Goal: Task Accomplishment & Management: Use online tool/utility

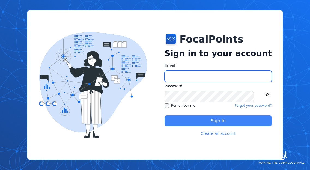
type input "**********"
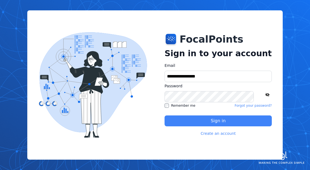
click at [198, 123] on button "Sign in" at bounding box center [217, 120] width 107 height 11
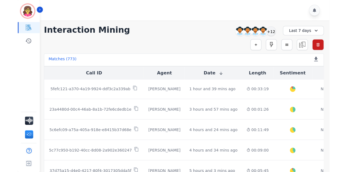
scroll to position [87, 0]
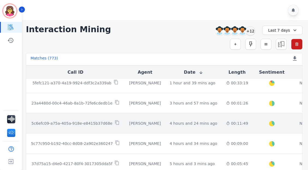
click at [291, 124] on td "No Score" at bounding box center [308, 123] width 34 height 20
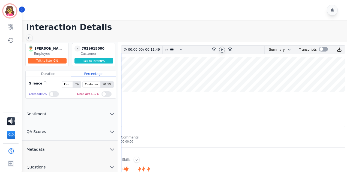
click at [224, 48] on div at bounding box center [222, 50] width 6 height 6
click at [110, 114] on icon "chevron down" at bounding box center [112, 114] width 7 height 7
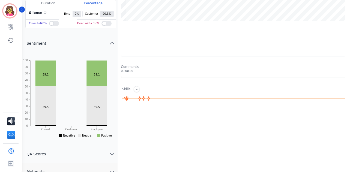
scroll to position [98, 0]
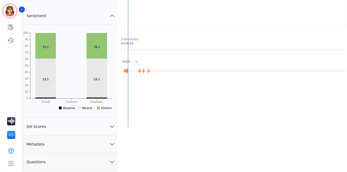
click at [113, 126] on icon "chevron down" at bounding box center [112, 127] width 4 height 2
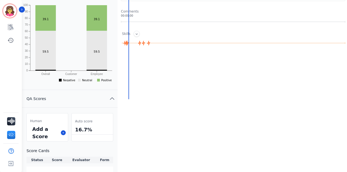
scroll to position [153, 0]
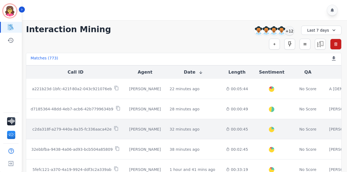
scroll to position [5, 0]
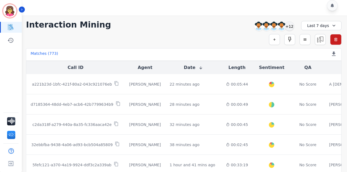
drag, startPoint x: 231, startPoint y: 170, endPoint x: 238, endPoint y: 172, distance: 7.1
click at [242, 170] on div "Call ID Agent Date Length Sentiment QA Call Summary a221b23d-1bfc-421f-80a2-043…" at bounding box center [183, 117] width 315 height 112
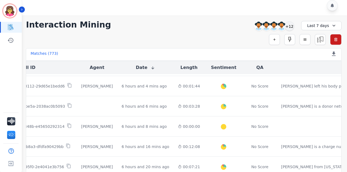
scroll to position [286, 48]
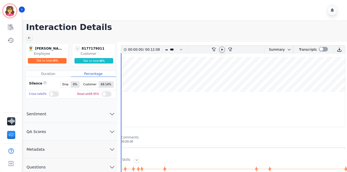
click at [221, 49] on icon at bounding box center [222, 49] width 4 height 4
click at [114, 112] on icon "chevron down" at bounding box center [112, 114] width 7 height 7
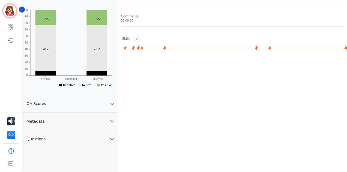
scroll to position [121, 0]
click at [111, 101] on icon "chevron down" at bounding box center [112, 103] width 7 height 7
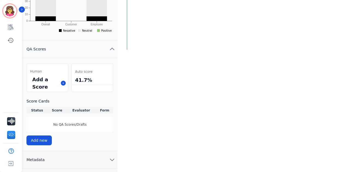
scroll to position [187, 0]
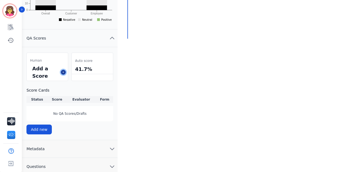
click at [62, 72] on button at bounding box center [63, 72] width 5 height 5
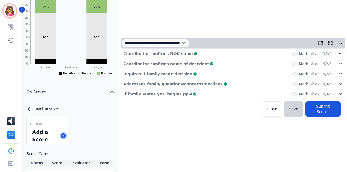
scroll to position [93, 0]
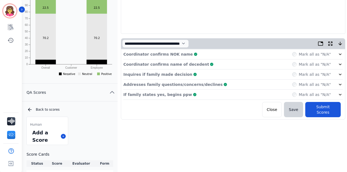
click at [309, 54] on icon at bounding box center [340, 54] width 3 height 2
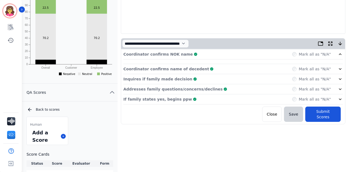
click at [309, 54] on icon at bounding box center [340, 54] width 3 height 2
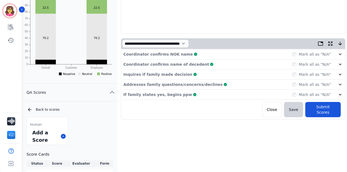
click at [309, 54] on icon at bounding box center [340, 54] width 3 height 2
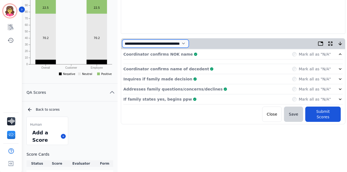
click at [189, 41] on select "**********" at bounding box center [155, 44] width 67 height 8
select select "*"
click at [122, 40] on select "**********" at bounding box center [155, 44] width 67 height 8
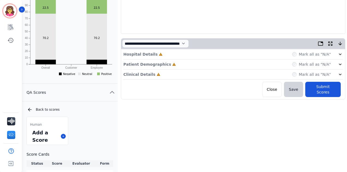
click at [309, 54] on icon at bounding box center [339, 54] width 5 height 5
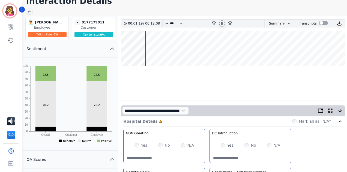
scroll to position [26, 0]
click at [123, 45] on wave at bounding box center [233, 48] width 224 height 35
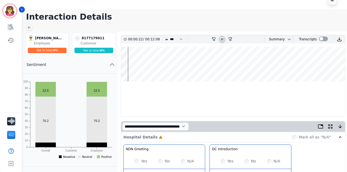
scroll to position [9, 0]
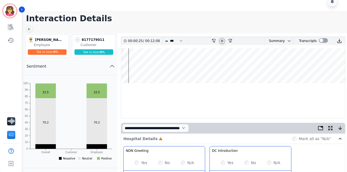
drag, startPoint x: 128, startPoint y: 67, endPoint x: 121, endPoint y: 66, distance: 7.4
click at [121, 66] on wave at bounding box center [233, 65] width 224 height 35
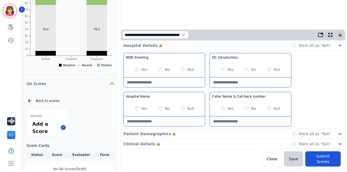
scroll to position [101, 0]
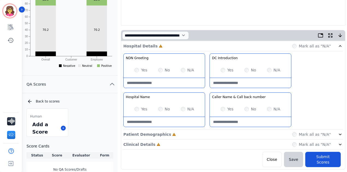
click at [180, 82] on Greeting-note at bounding box center [164, 83] width 81 height 10
type Greeting-note "*"
click at [185, 122] on Name-note at bounding box center [164, 122] width 81 height 10
type Name-note "*"
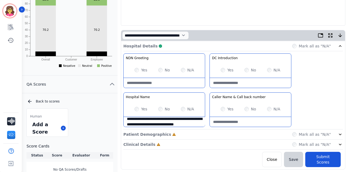
scroll to position [8, 0]
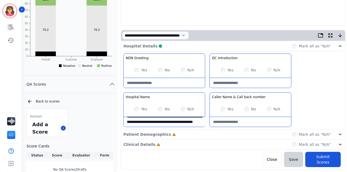
type Name-note "**********"
click at [171, 84] on Greeting-note at bounding box center [164, 83] width 81 height 10
click at [309, 132] on icon at bounding box center [339, 134] width 5 height 5
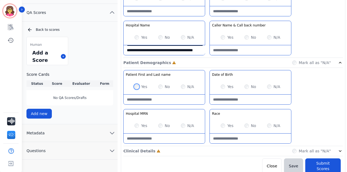
scroll to position [174, 0]
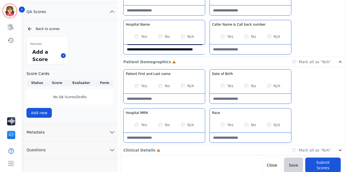
click at [180, 99] on name-note at bounding box center [164, 99] width 81 height 10
type name-note "**********"
click at [139, 135] on MRN-note at bounding box center [164, 138] width 81 height 10
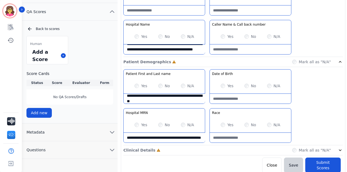
type MRN-note "**********"
click at [309, 148] on icon at bounding box center [339, 150] width 5 height 5
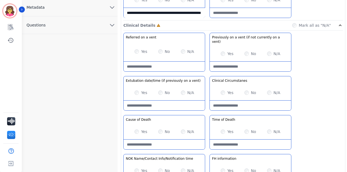
scroll to position [302, 0]
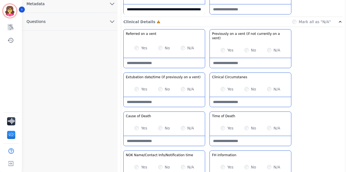
click at [309, 123] on div "**********" at bounding box center [233, 5] width 231 height 531
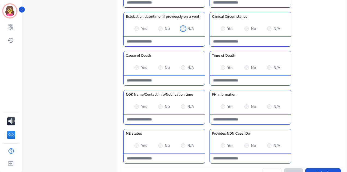
scroll to position [362, 0]
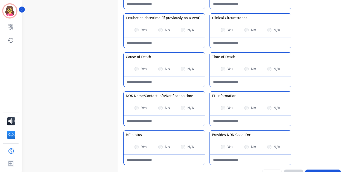
click at [291, 53] on div "Time of Death No description" at bounding box center [250, 57] width 81 height 9
click at [304, 48] on div "Referred on a vent No description Yes No N/A Previously on a vent (if not curre…" at bounding box center [232, 68] width 219 height 197
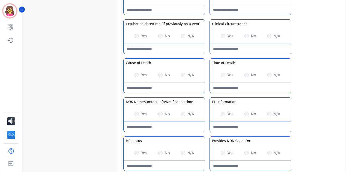
scroll to position [368, 0]
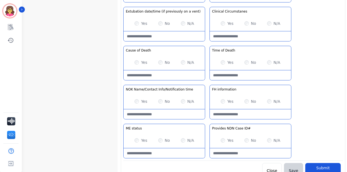
click at [309, 55] on div "Referred on a vent No description Yes No N/A Previously on a vent (if not curre…" at bounding box center [232, 61] width 219 height 197
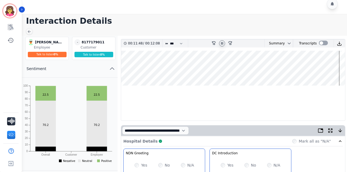
scroll to position [3, 0]
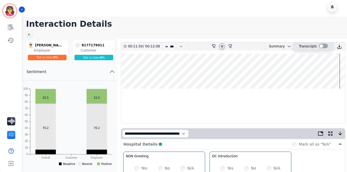
click at [309, 43] on div at bounding box center [323, 47] width 9 height 8
click at [309, 45] on div at bounding box center [323, 46] width 9 height 5
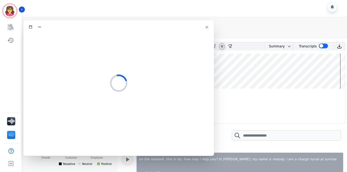
select select "*"
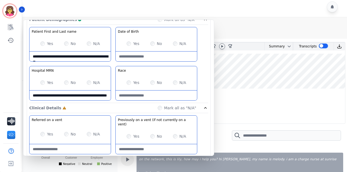
scroll to position [0, 0]
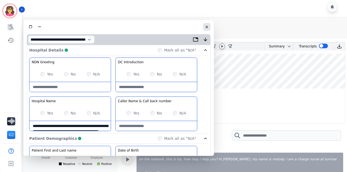
click at [205, 25] on icon "button" at bounding box center [206, 27] width 4 height 4
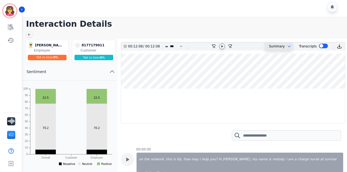
click at [287, 46] on icon "chevron down" at bounding box center [289, 46] width 4 height 4
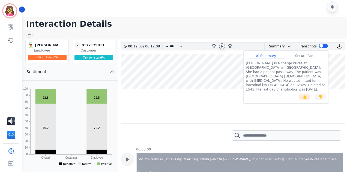
click at [121, 71] on wave at bounding box center [233, 71] width 224 height 35
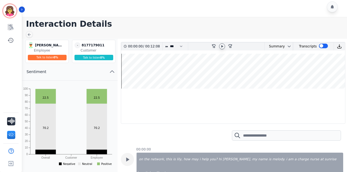
click at [222, 46] on icon at bounding box center [222, 46] width 2 height 2
click at [181, 46] on select "* * * **** * *** * ****" at bounding box center [177, 47] width 16 height 8
select select "****"
click at [169, 43] on select "* * * **** * *** * ****" at bounding box center [177, 47] width 16 height 8
click at [262, 134] on input "search" at bounding box center [286, 135] width 109 height 10
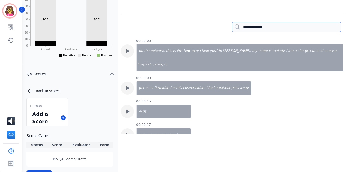
scroll to position [112, 0]
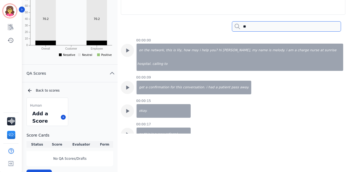
type input "*"
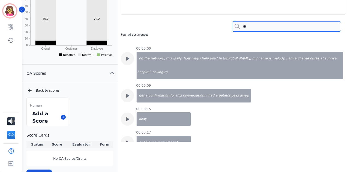
type input "*"
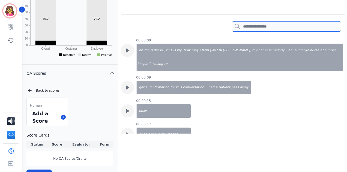
type input "*"
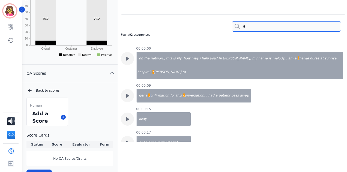
click at [309, 25] on input "*" at bounding box center [286, 26] width 109 height 10
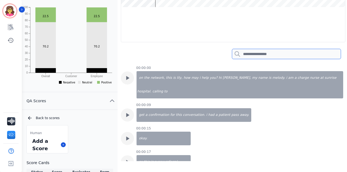
scroll to position [84, 0]
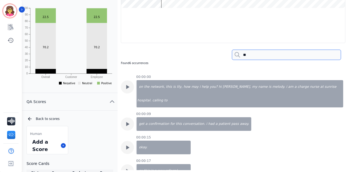
type input "*"
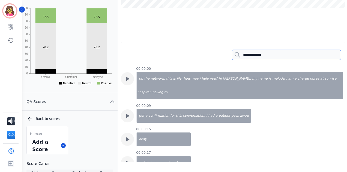
type input "**********"
click at [309, 54] on input "**********" at bounding box center [286, 55] width 109 height 10
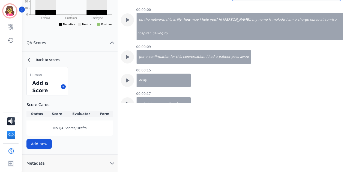
scroll to position [160, 0]
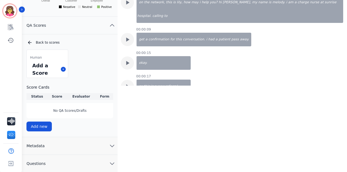
click at [296, 128] on div "00:02:34 / 00:12:08 * * * **** * *** * **** rewind-10 fast-forward-10 Summary A…" at bounding box center [233, 37] width 231 height 311
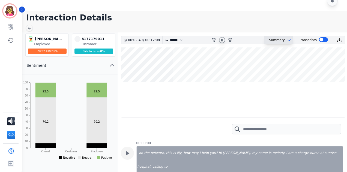
click at [287, 42] on icon "chevron down" at bounding box center [289, 40] width 4 height 4
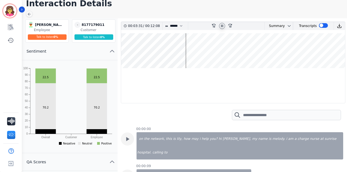
scroll to position [23, 0]
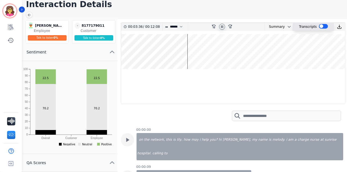
click at [309, 28] on div at bounding box center [323, 26] width 9 height 5
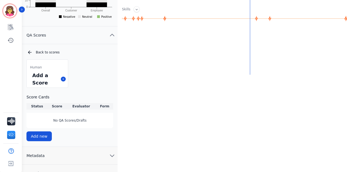
scroll to position [0, 0]
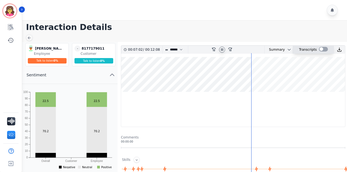
click at [309, 49] on div at bounding box center [323, 49] width 9 height 5
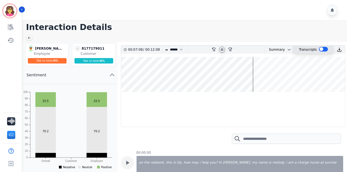
click at [309, 50] on div at bounding box center [323, 49] width 9 height 5
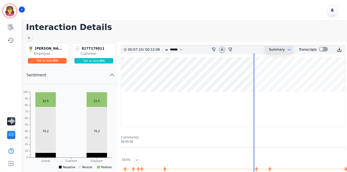
click at [288, 49] on icon "chevron down" at bounding box center [289, 49] width 2 height 1
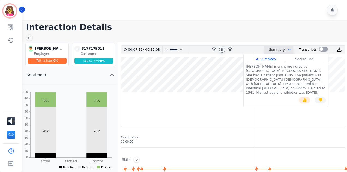
click at [288, 49] on icon "chevron down" at bounding box center [289, 49] width 2 height 1
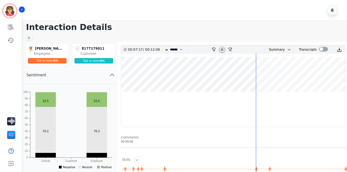
click at [220, 49] on icon at bounding box center [222, 49] width 4 height 4
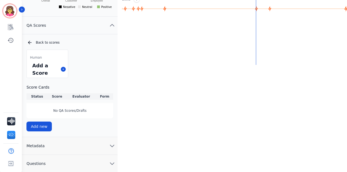
scroll to position [10, 0]
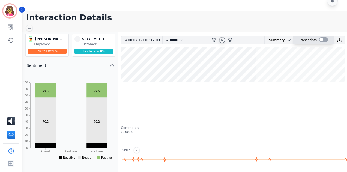
click at [309, 40] on div at bounding box center [323, 39] width 9 height 5
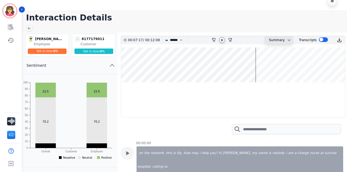
click at [279, 40] on div "Summary" at bounding box center [274, 40] width 20 height 8
click at [288, 40] on icon "chevron down" at bounding box center [289, 40] width 2 height 1
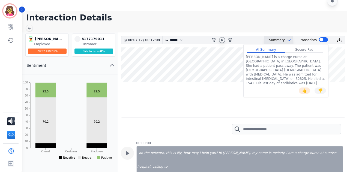
click at [288, 40] on icon "chevron down" at bounding box center [289, 40] width 2 height 1
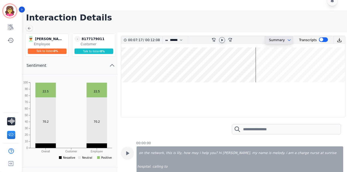
click at [288, 40] on icon "chevron down" at bounding box center [289, 40] width 2 height 1
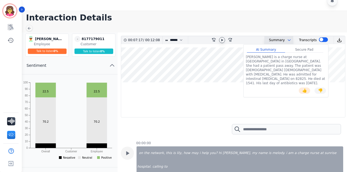
click at [288, 40] on icon "chevron down" at bounding box center [289, 40] width 2 height 1
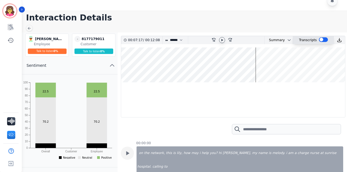
click at [302, 38] on div "Transcripts" at bounding box center [308, 40] width 18 height 8
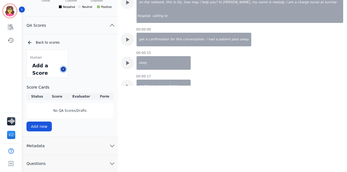
click at [62, 68] on icon at bounding box center [63, 69] width 3 height 3
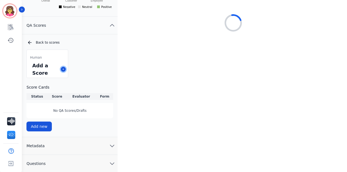
select select "*"
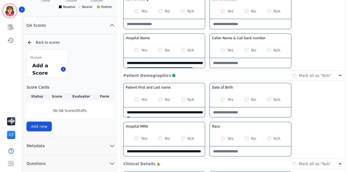
click at [31, 41] on icon at bounding box center [29, 42] width 5 height 5
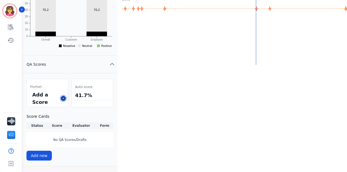
click at [63, 98] on icon at bounding box center [63, 98] width 3 height 3
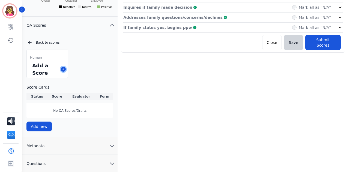
scroll to position [10, 0]
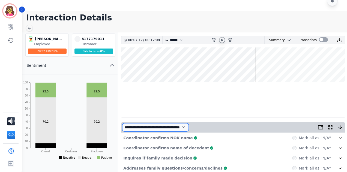
click at [189, 127] on select "**********" at bounding box center [155, 127] width 67 height 8
select select "*"
click at [122, 123] on select "**********" at bounding box center [155, 127] width 67 height 8
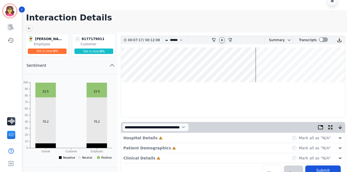
click at [309, 138] on icon at bounding box center [339, 137] width 5 height 5
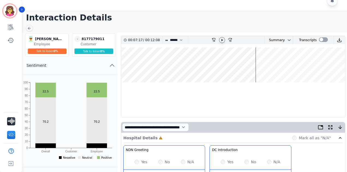
scroll to position [160, 0]
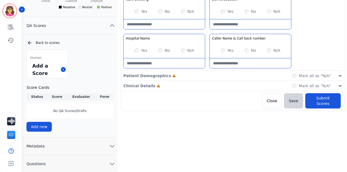
click at [28, 42] on icon at bounding box center [29, 42] width 5 height 5
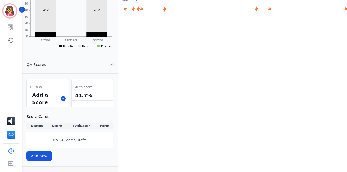
click at [111, 64] on icon "chevron up" at bounding box center [112, 64] width 7 height 7
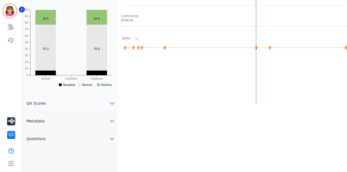
scroll to position [121, 0]
click at [111, 106] on button "QA Scores" at bounding box center [69, 104] width 95 height 18
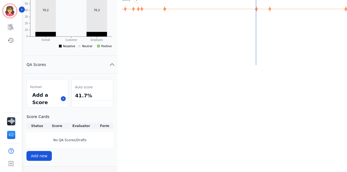
click at [90, 100] on div at bounding box center [92, 103] width 41 height 7
click at [56, 125] on th "Score" at bounding box center [57, 126] width 19 height 7
click at [84, 125] on th "Evaluator" at bounding box center [81, 126] width 30 height 7
click at [64, 97] on icon at bounding box center [63, 98] width 3 height 3
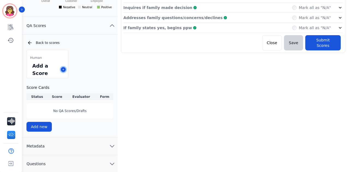
scroll to position [9, 0]
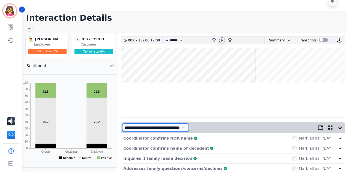
click at [189, 128] on select "**********" at bounding box center [155, 128] width 67 height 8
select select "*"
click at [122, 124] on select "**********" at bounding box center [155, 128] width 67 height 8
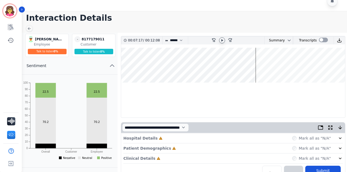
click at [309, 138] on icon at bounding box center [339, 138] width 5 height 5
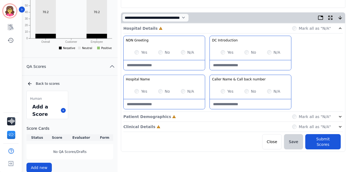
scroll to position [116, 0]
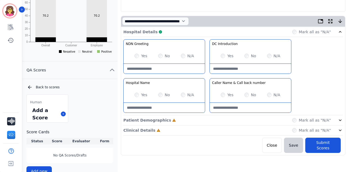
click at [309, 118] on icon at bounding box center [339, 120] width 5 height 5
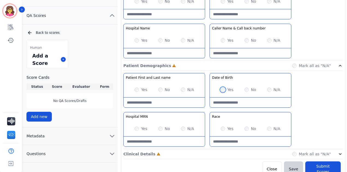
scroll to position [174, 0]
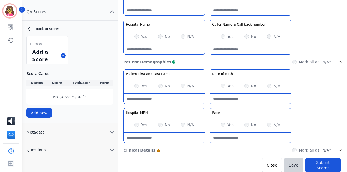
click at [309, 148] on icon at bounding box center [339, 150] width 5 height 5
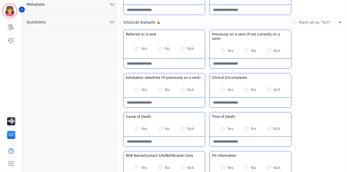
scroll to position [302, 0]
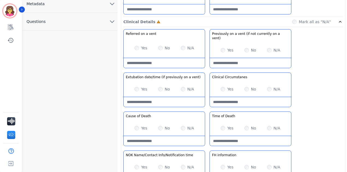
click at [158, 125] on div "No" at bounding box center [164, 127] width 12 height 5
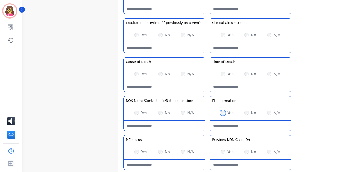
scroll to position [368, 0]
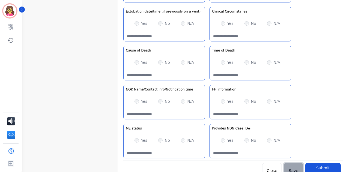
click at [291, 163] on button "Save" at bounding box center [293, 170] width 19 height 15
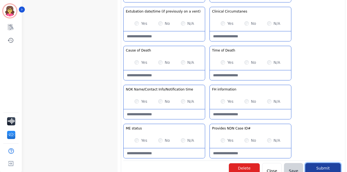
click at [309, 163] on button "Submit Scores" at bounding box center [322, 171] width 35 height 16
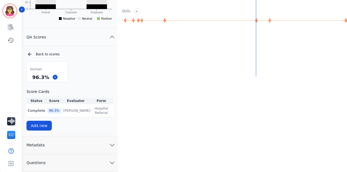
scroll to position [145, 0]
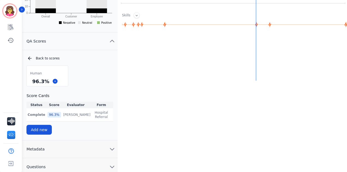
click at [113, 146] on icon "chevron down" at bounding box center [112, 149] width 7 height 7
click at [22, 140] on button "Metadata" at bounding box center [69, 149] width 95 height 18
drag, startPoint x: 346, startPoint y: 72, endPoint x: 348, endPoint y: 96, distance: 24.7
click at [309, 96] on html "[PERSON_NAME] ID: [EMAIL_ADDRESS][DOMAIN_NAME] Interaction Mining Coaching Hist…" at bounding box center [173, 15] width 347 height 321
click at [112, 140] on button "Metadata" at bounding box center [69, 149] width 95 height 18
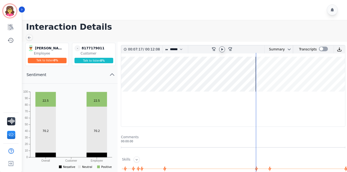
scroll to position [0, 0]
click at [29, 35] on div at bounding box center [29, 37] width 7 height 7
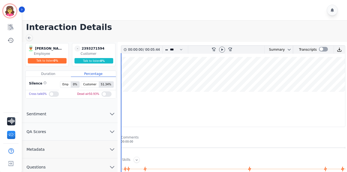
click at [112, 113] on icon "chevron down" at bounding box center [112, 114] width 7 height 7
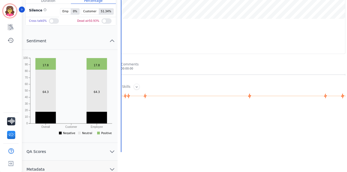
scroll to position [87, 0]
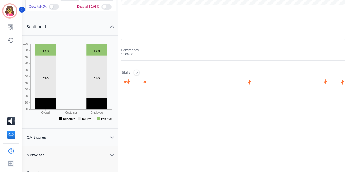
click at [107, 135] on button "QA Scores" at bounding box center [69, 138] width 95 height 18
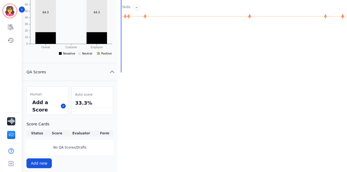
scroll to position [164, 0]
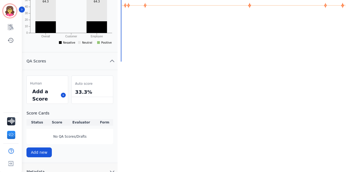
click at [84, 94] on div "33.3%" at bounding box center [92, 92] width 37 height 10
click at [62, 96] on button at bounding box center [63, 95] width 5 height 5
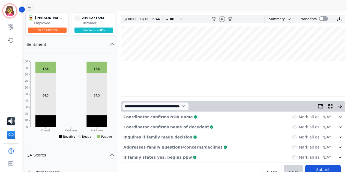
scroll to position [28, 0]
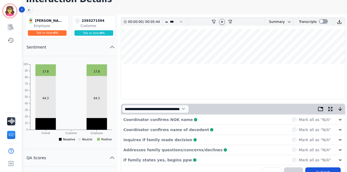
click at [222, 22] on icon at bounding box center [222, 21] width 2 height 2
click at [189, 110] on select "**********" at bounding box center [155, 109] width 67 height 8
select select "*"
click at [122, 105] on select "**********" at bounding box center [155, 109] width 67 height 8
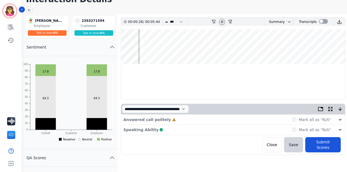
click at [309, 118] on icon at bounding box center [339, 119] width 5 height 5
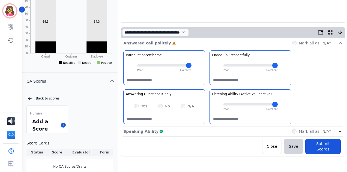
scroll to position [105, 0]
click at [309, 129] on icon at bounding box center [339, 130] width 5 height 5
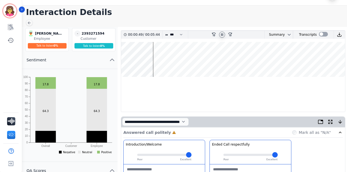
scroll to position [15, 0]
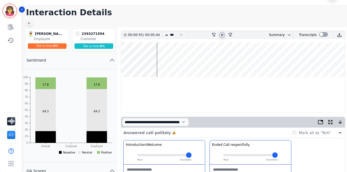
click at [28, 24] on icon at bounding box center [29, 23] width 4 height 4
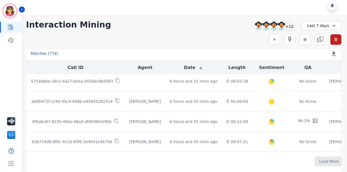
scroll to position [323, 0]
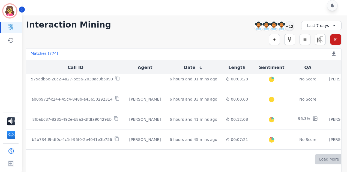
click at [309, 155] on button "Load More" at bounding box center [329, 159] width 29 height 10
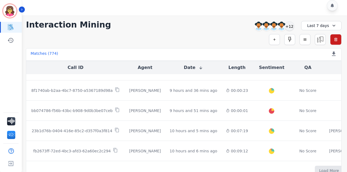
scroll to position [725, 0]
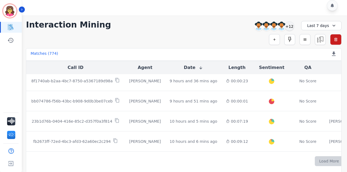
click at [309, 156] on button "Load More" at bounding box center [329, 161] width 29 height 10
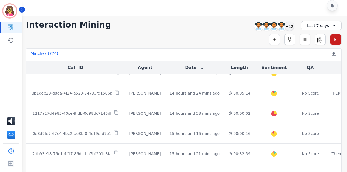
scroll to position [1118, 0]
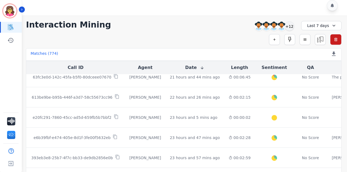
scroll to position [1524, 0]
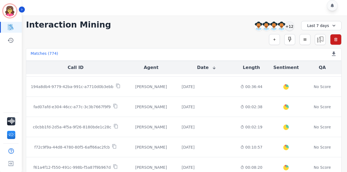
scroll to position [1881, 0]
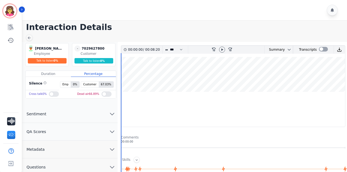
click at [110, 113] on icon "chevron down" at bounding box center [112, 114] width 4 height 2
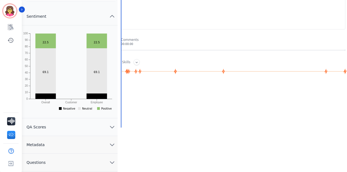
scroll to position [98, 0]
click at [113, 126] on icon "chevron down" at bounding box center [112, 126] width 7 height 7
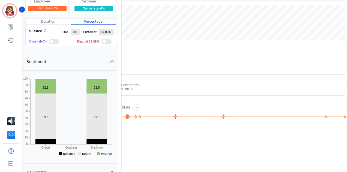
scroll to position [44, 0]
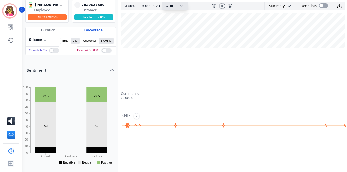
click at [178, 9] on select "* * * **** * *** * ****" at bounding box center [177, 6] width 16 height 8
click at [169, 2] on select "* * * **** * *** * ****" at bounding box center [177, 6] width 16 height 8
click at [224, 6] on icon at bounding box center [222, 6] width 4 height 4
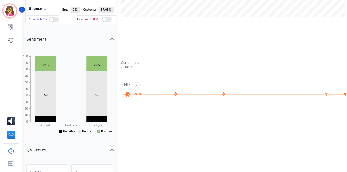
scroll to position [22, 0]
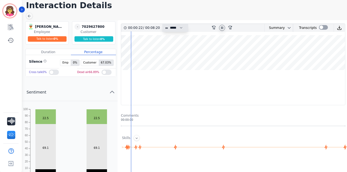
click at [180, 27] on select "* * * **** * *** * ****" at bounding box center [177, 28] width 16 height 8
select select "*"
click at [169, 24] on select "* * * **** * *** * ****" at bounding box center [177, 28] width 16 height 8
click at [121, 53] on wave at bounding box center [233, 52] width 224 height 35
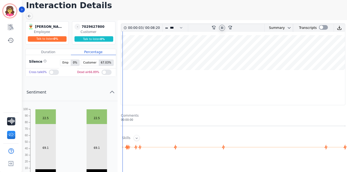
click at [121, 53] on wave at bounding box center [233, 52] width 224 height 35
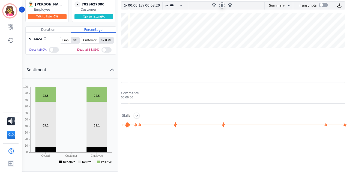
scroll to position [33, 0]
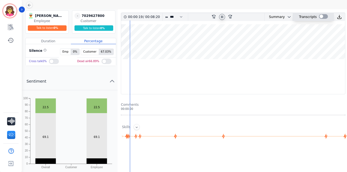
click at [309, 16] on div at bounding box center [323, 16] width 9 height 5
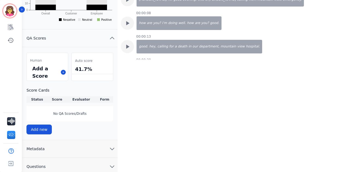
scroll to position [189, 0]
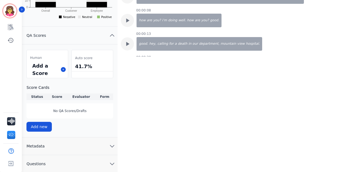
click at [309, 20] on div "00:00:43 / 00:08:20 * * * **** * *** * **** rewind-10 fast-forward-10 Summary A…" at bounding box center [233, 23] width 231 height 341
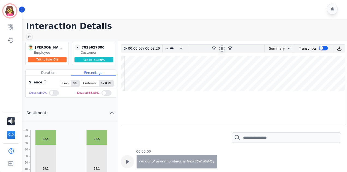
scroll to position [0, 0]
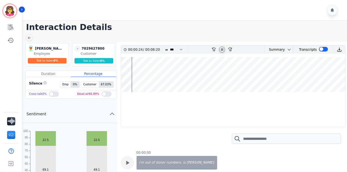
click at [309, 75] on wave at bounding box center [233, 74] width 224 height 35
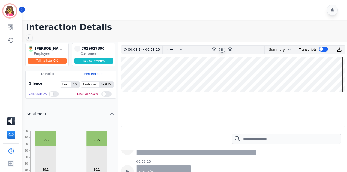
scroll to position [2644, 0]
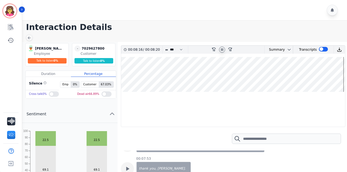
click at [309, 76] on wave at bounding box center [233, 74] width 224 height 35
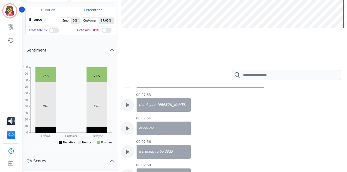
scroll to position [11, 0]
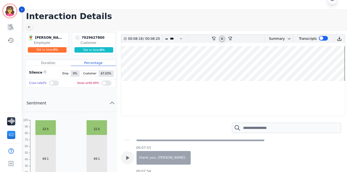
click at [308, 61] on wave at bounding box center [233, 63] width 224 height 35
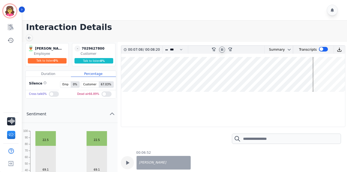
scroll to position [0, 0]
click at [125, 70] on wave at bounding box center [233, 74] width 224 height 35
